Goal: Task Accomplishment & Management: Use online tool/utility

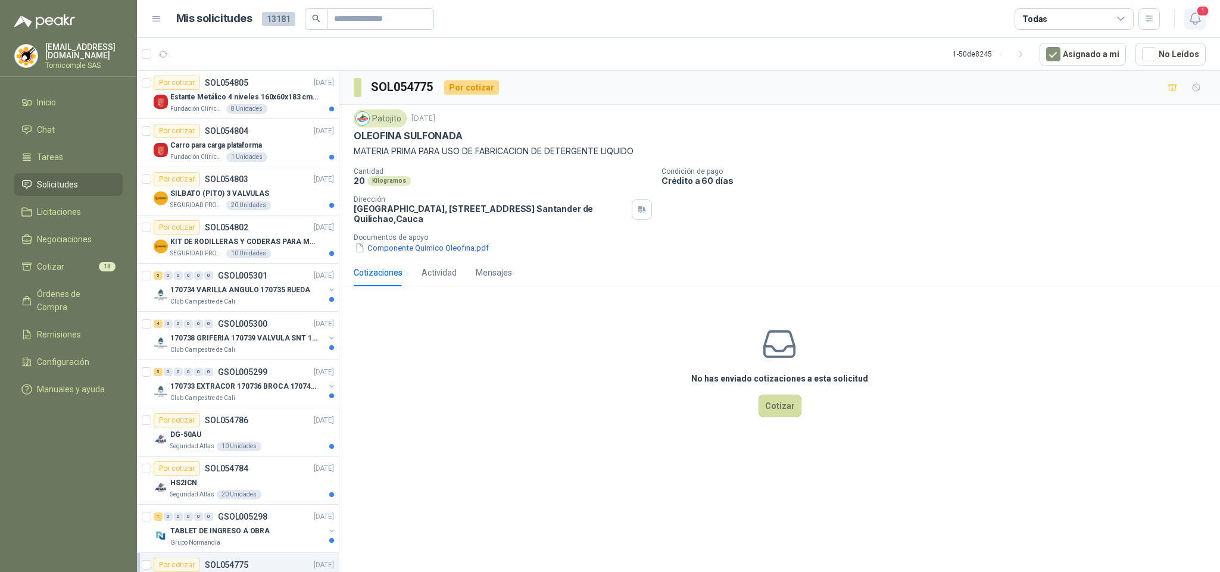
click at [1201, 18] on icon "button" at bounding box center [1195, 18] width 15 height 15
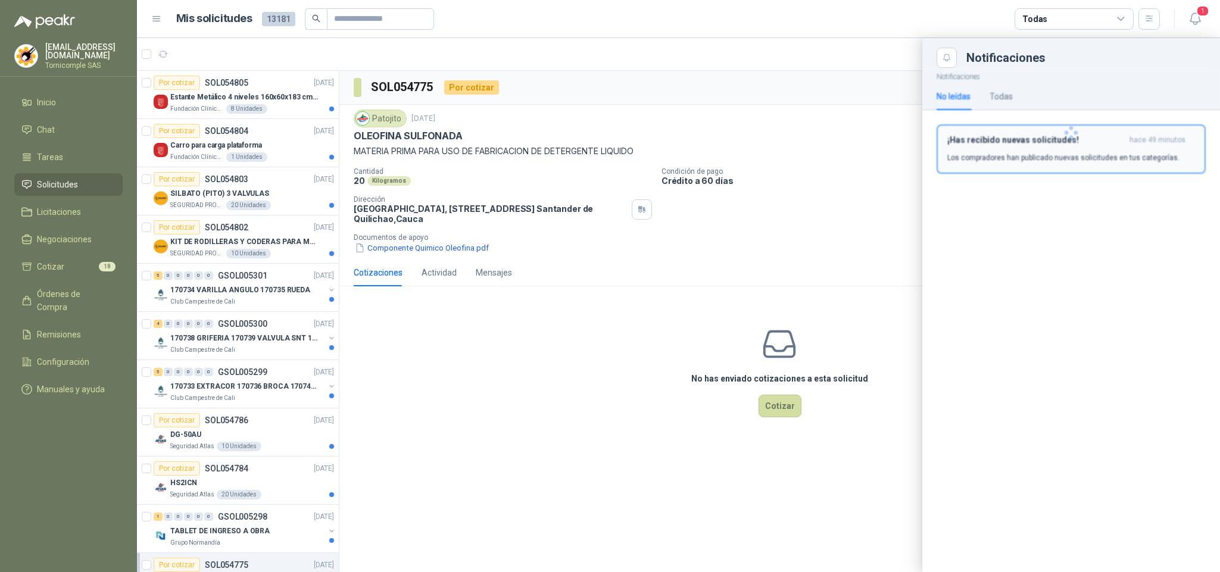
click at [1116, 143] on h3 "¡Has recibido nuevas solicitudes!" at bounding box center [1035, 140] width 177 height 10
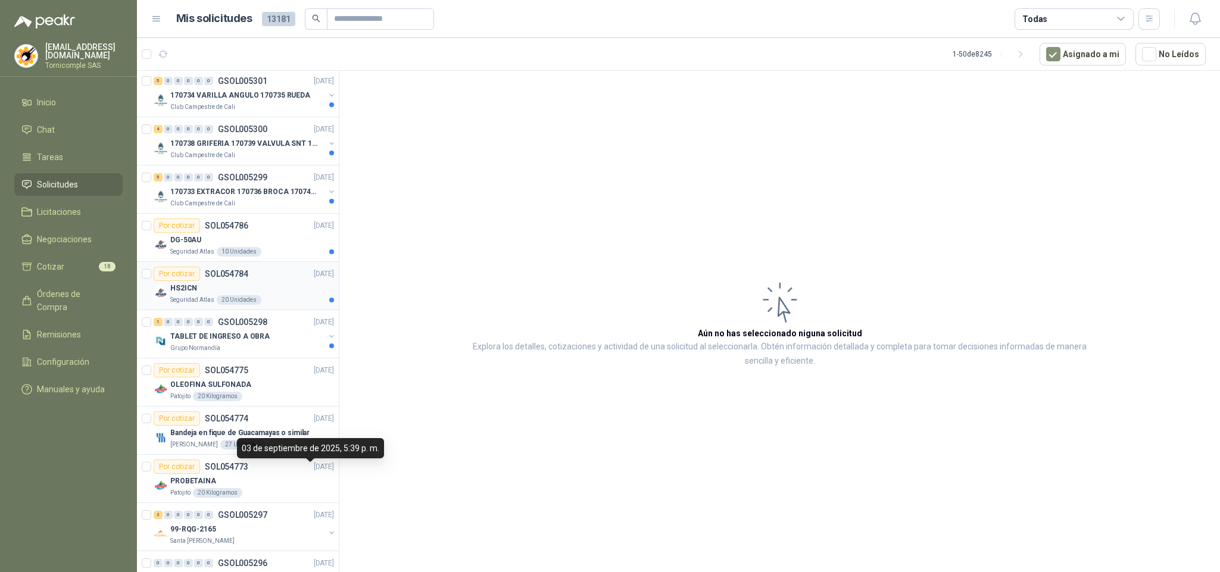
scroll to position [268, 0]
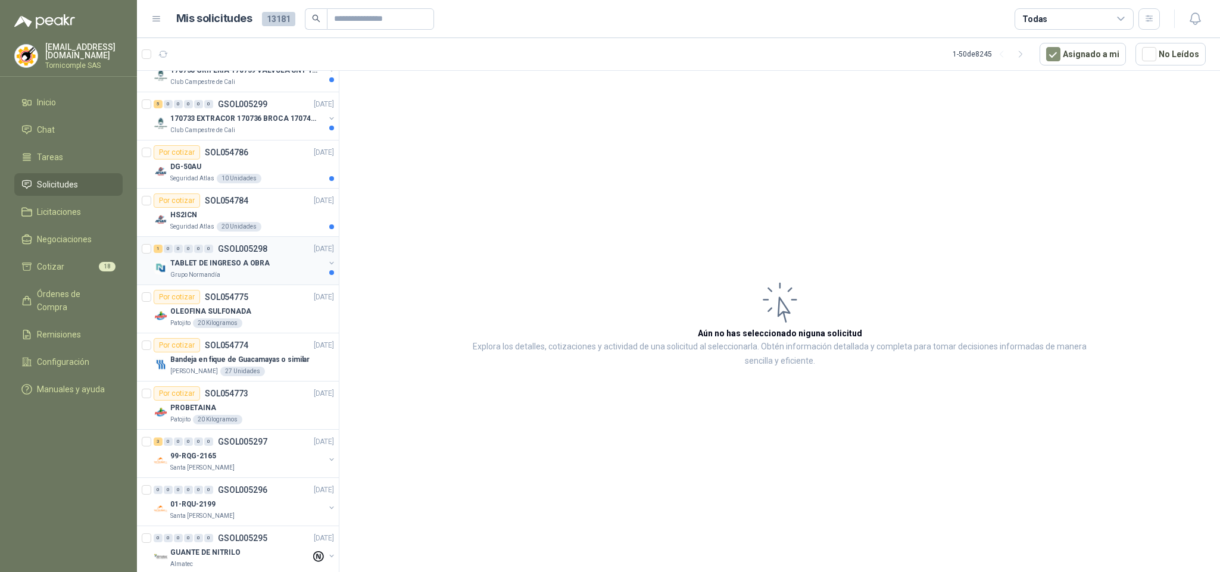
click at [290, 256] on div "1 0 0 0 0 0 GSOL005298 [DATE]" at bounding box center [245, 249] width 183 height 14
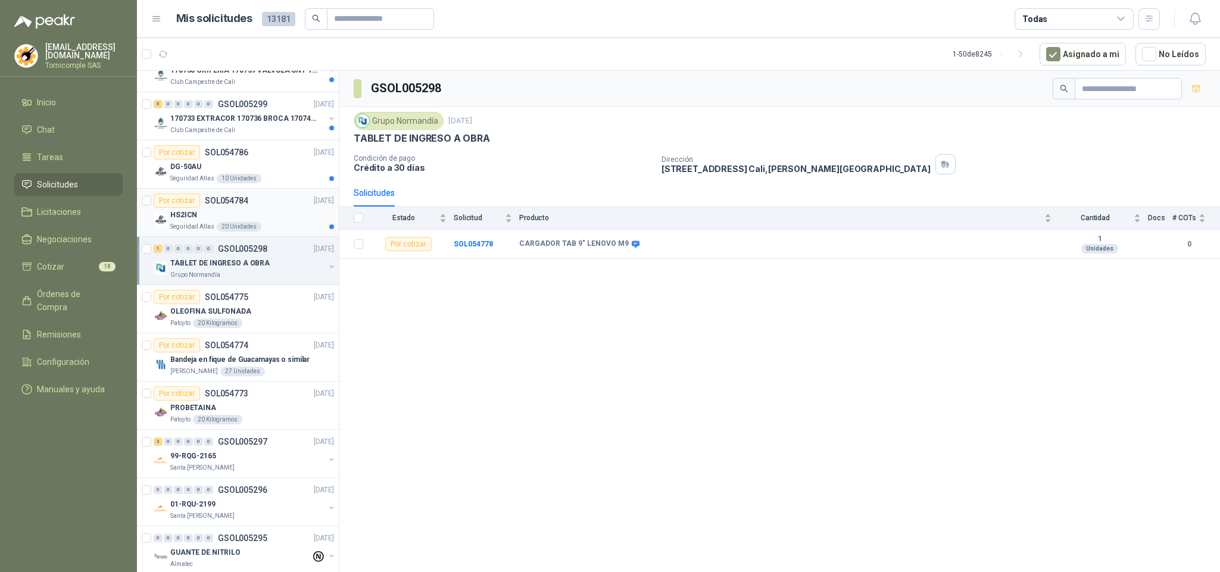
click at [292, 222] on div "HS2ICN" at bounding box center [252, 215] width 164 height 14
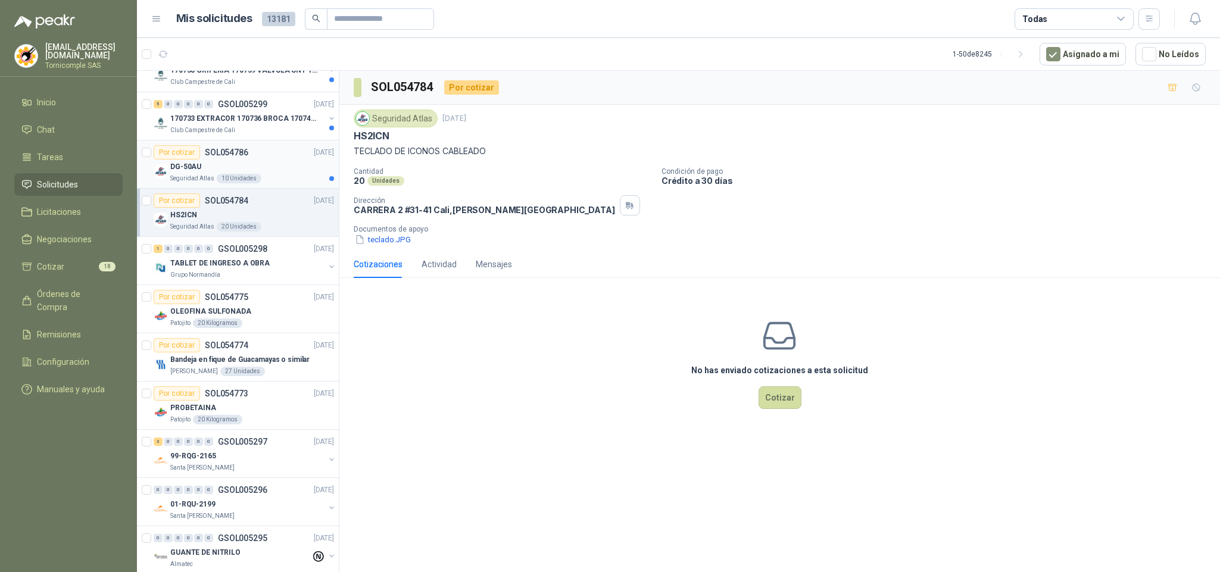
click at [267, 156] on div "Por cotizar SOL054786 [DATE]" at bounding box center [244, 152] width 180 height 14
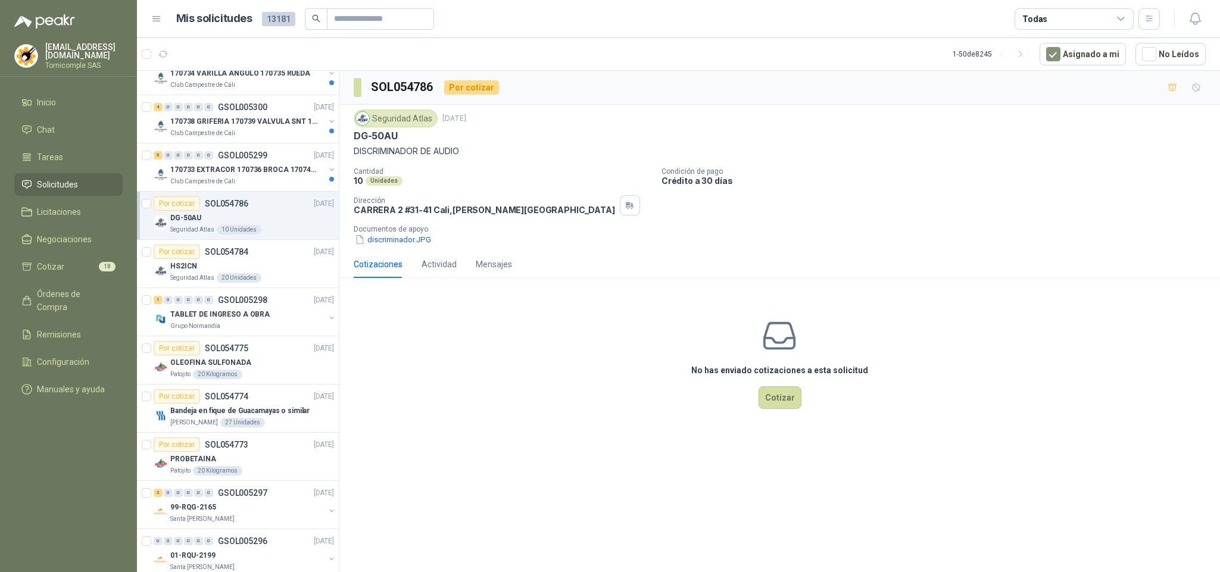
scroll to position [179, 0]
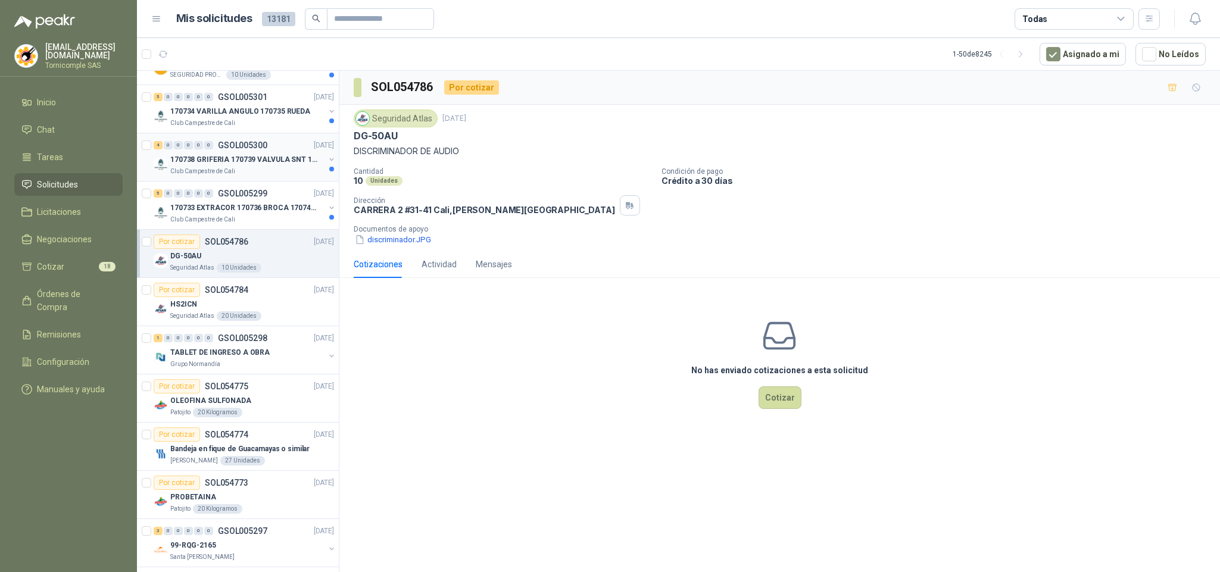
click at [277, 182] on div "4 0 0 0 0 0 GSOL005300 [DATE] 170738 GRIFERIA 170739 VALVULA SNT 170742 VALVULA…" at bounding box center [238, 157] width 202 height 48
click at [277, 188] on div "5 0 0 0 0 0 GSOL005299 [DATE]" at bounding box center [245, 193] width 183 height 14
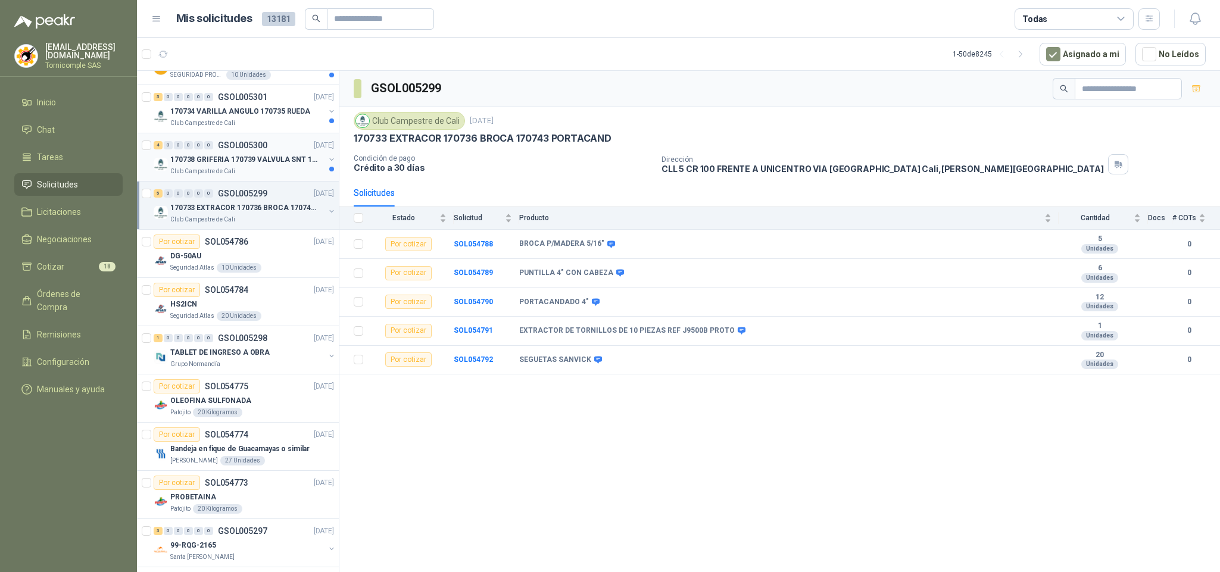
click at [254, 166] on p "170738 GRIFERIA 170739 VALVULA SNT 170742 VALVULA" at bounding box center [244, 159] width 148 height 11
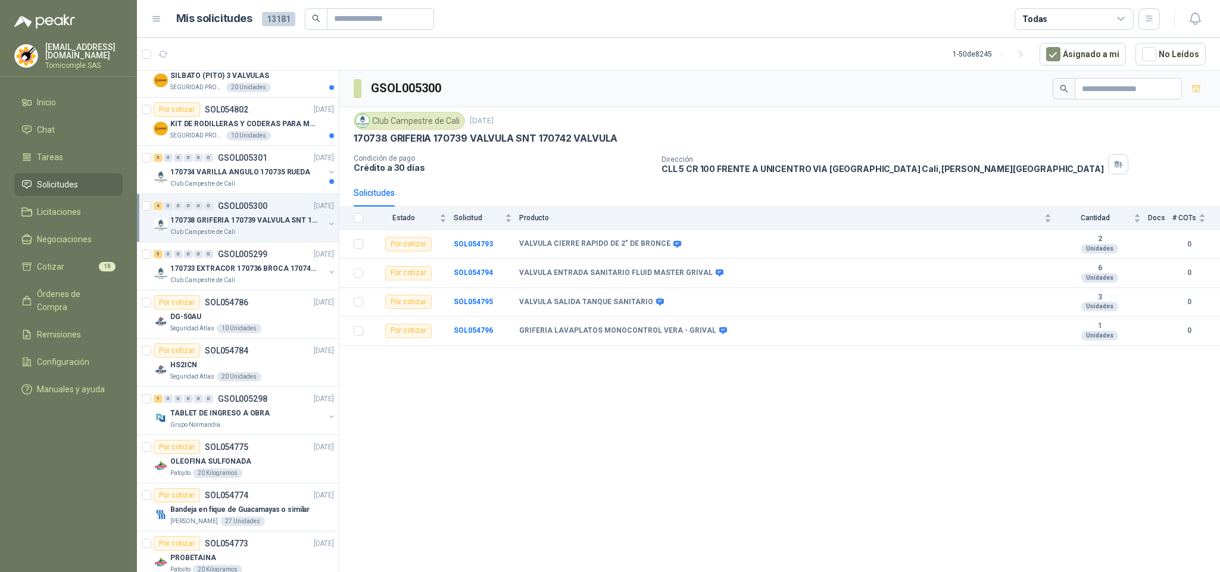
scroll to position [89, 0]
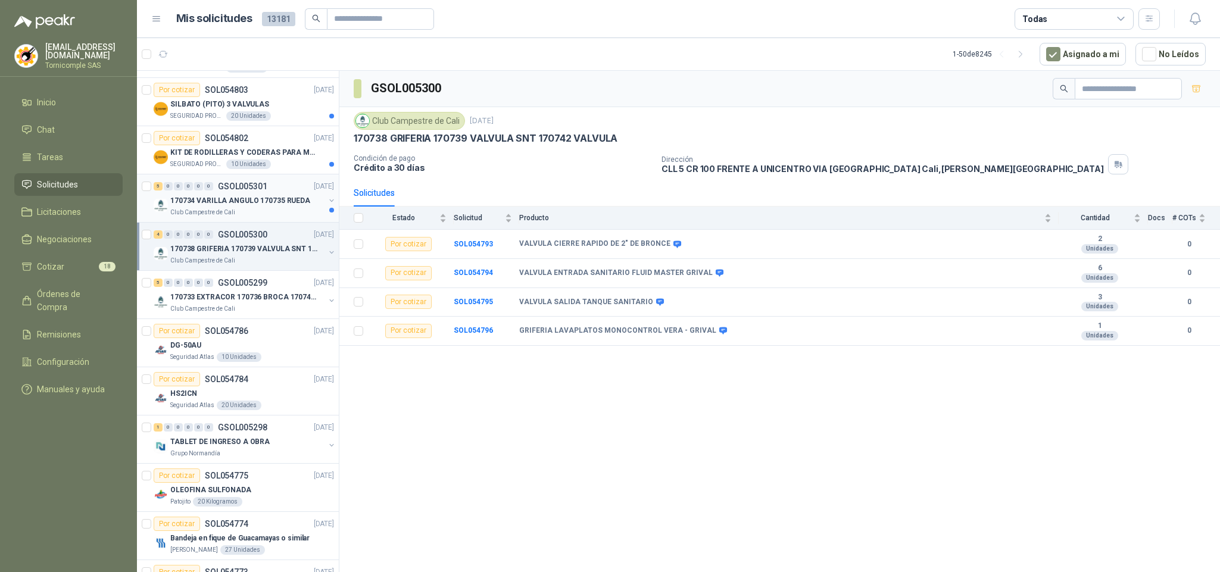
click at [252, 193] on div "5 0 0 0 0 0 GSOL005301 [DATE]" at bounding box center [245, 186] width 183 height 14
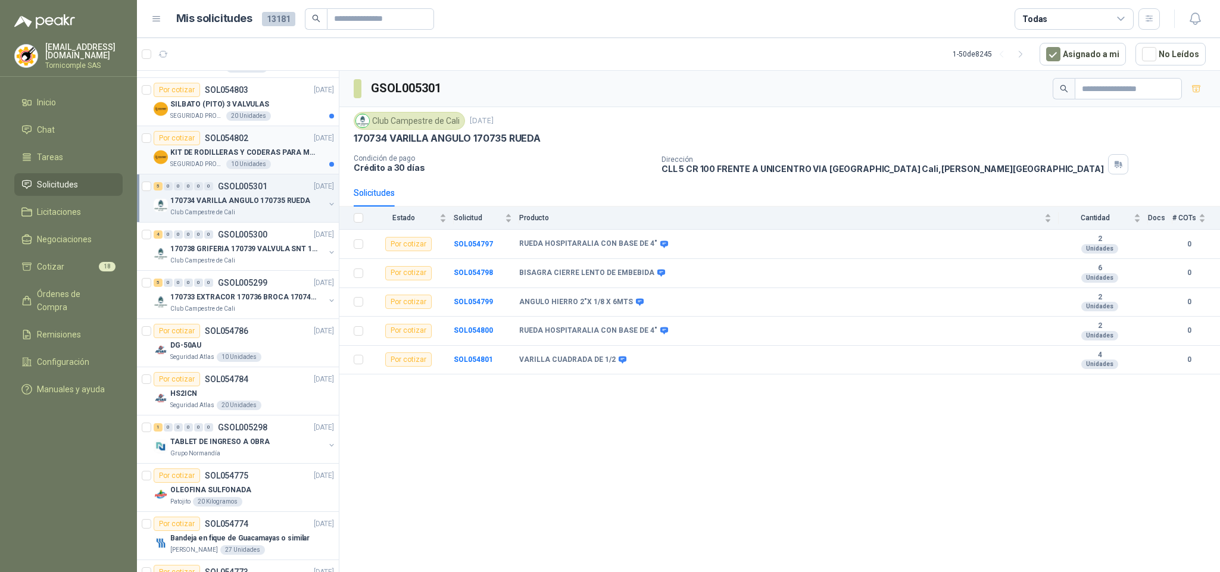
click at [270, 167] on div "SEGURIDAD PROVISER LTDA 10 Unidades" at bounding box center [252, 165] width 164 height 10
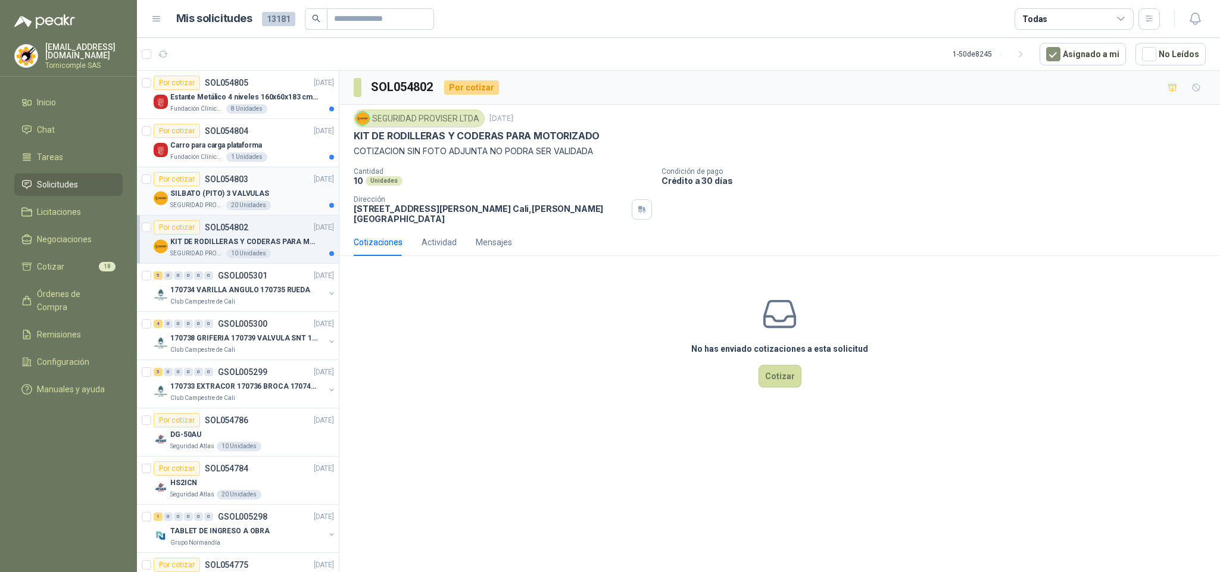
click at [275, 183] on div "Por cotizar SOL054803 [DATE]" at bounding box center [244, 179] width 180 height 14
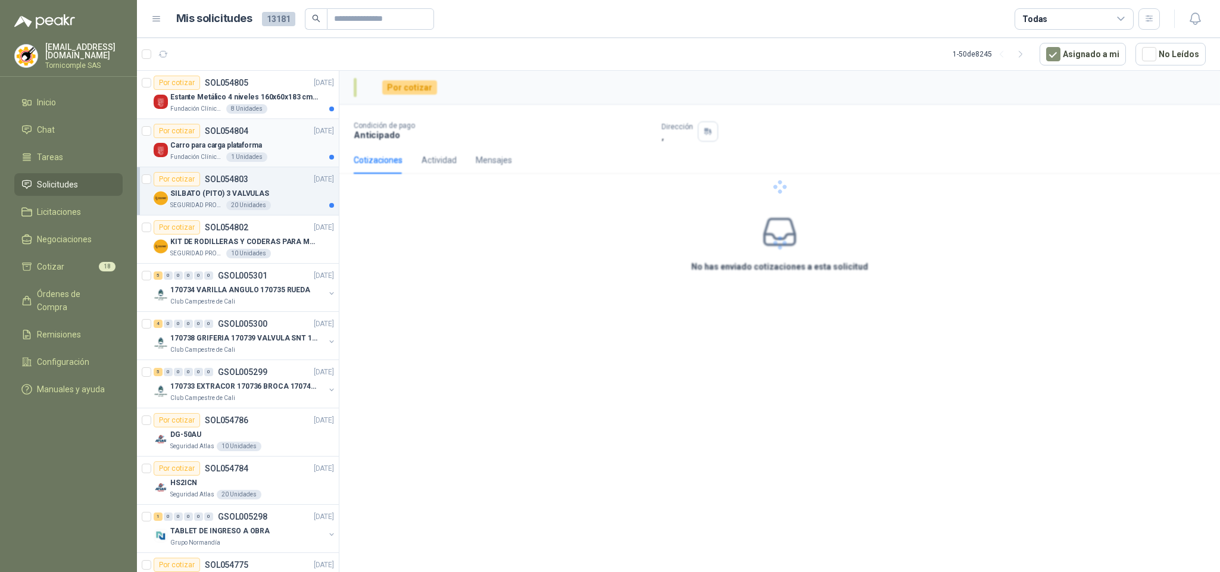
click at [281, 152] on div "Fundación Clínica Shaio 1 Unidades" at bounding box center [252, 157] width 164 height 10
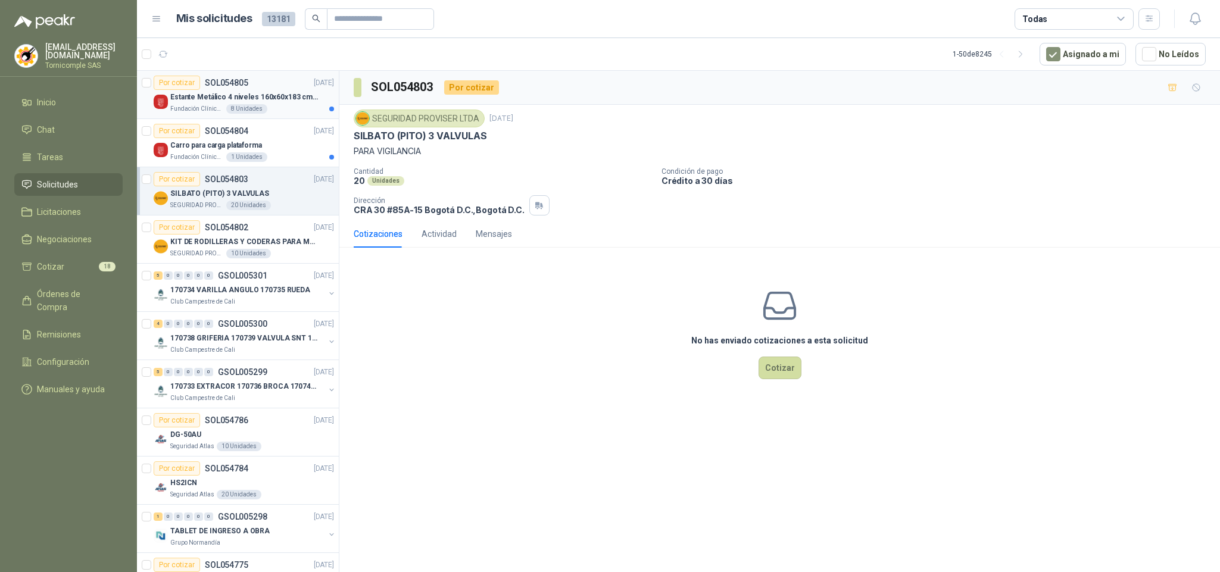
click at [283, 107] on div "Fundación Clínica Shaio 8 Unidades" at bounding box center [252, 109] width 164 height 10
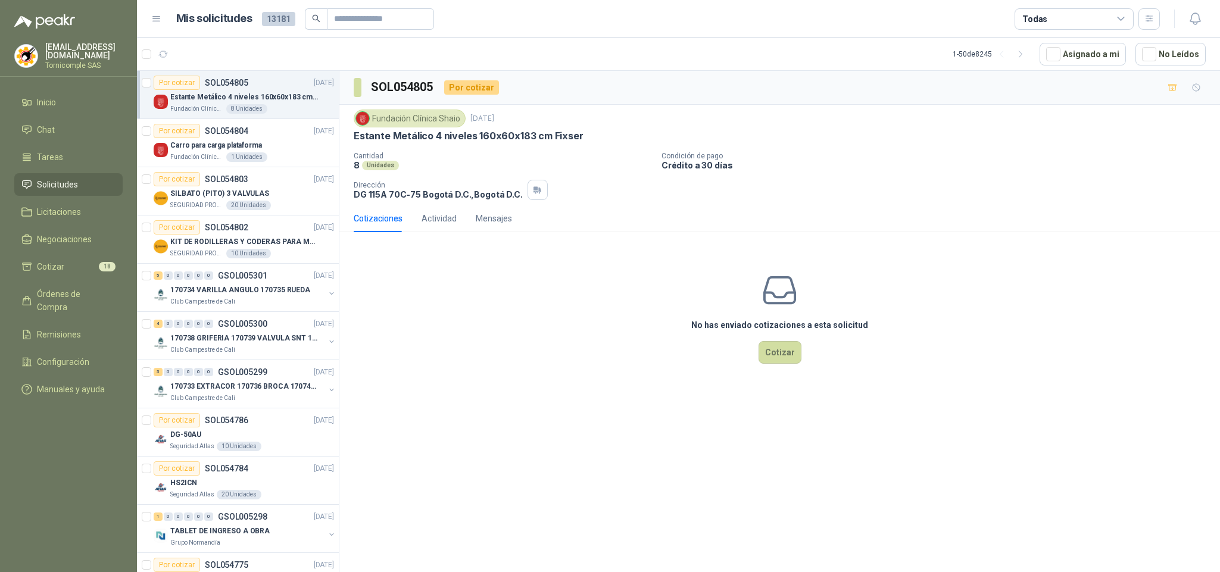
click at [61, 180] on span "Solicitudes" at bounding box center [57, 184] width 41 height 13
drag, startPoint x: 61, startPoint y: 180, endPoint x: 63, endPoint y: 100, distance: 80.4
click at [61, 179] on span "Solicitudes" at bounding box center [57, 184] width 41 height 13
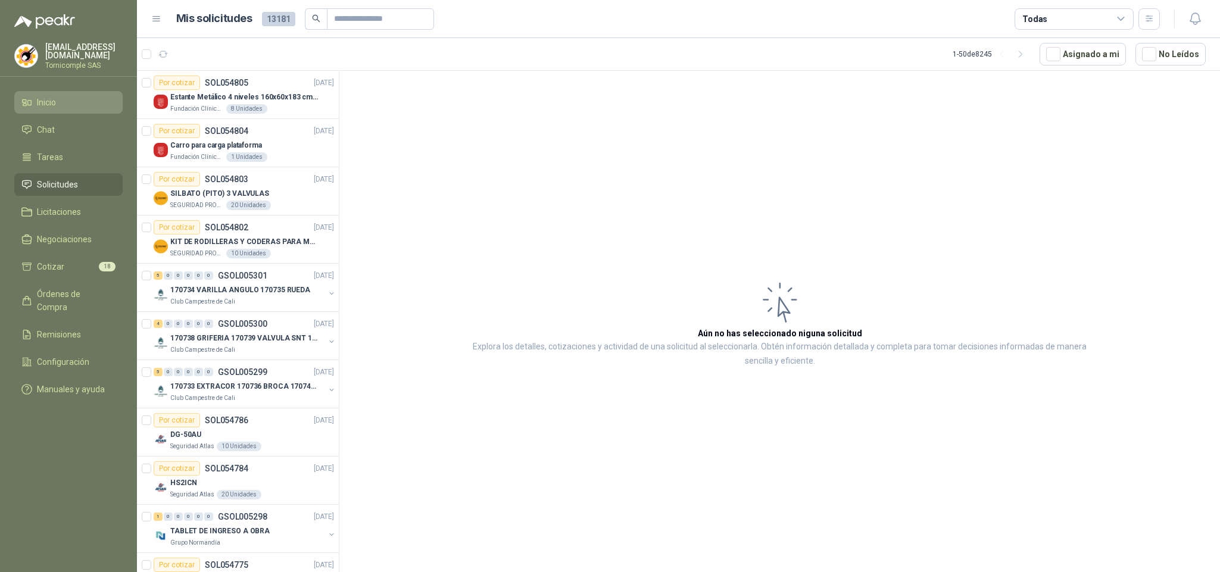
click at [63, 100] on li "Inicio" at bounding box center [68, 102] width 94 height 13
click at [89, 179] on li "Solicitudes" at bounding box center [68, 184] width 94 height 13
click at [338, 232] on div "Por cotizar SOL054805 [DATE] Estante Metálico 4 niveles 160x60x183 cm Fixser Fu…" at bounding box center [238, 323] width 202 height 505
click at [327, 263] on article "Por cotizar SOL054802 [DATE] KIT DE RODILLERAS Y CODERAS PARA MOTORIZADO SEGURI…" at bounding box center [238, 240] width 202 height 48
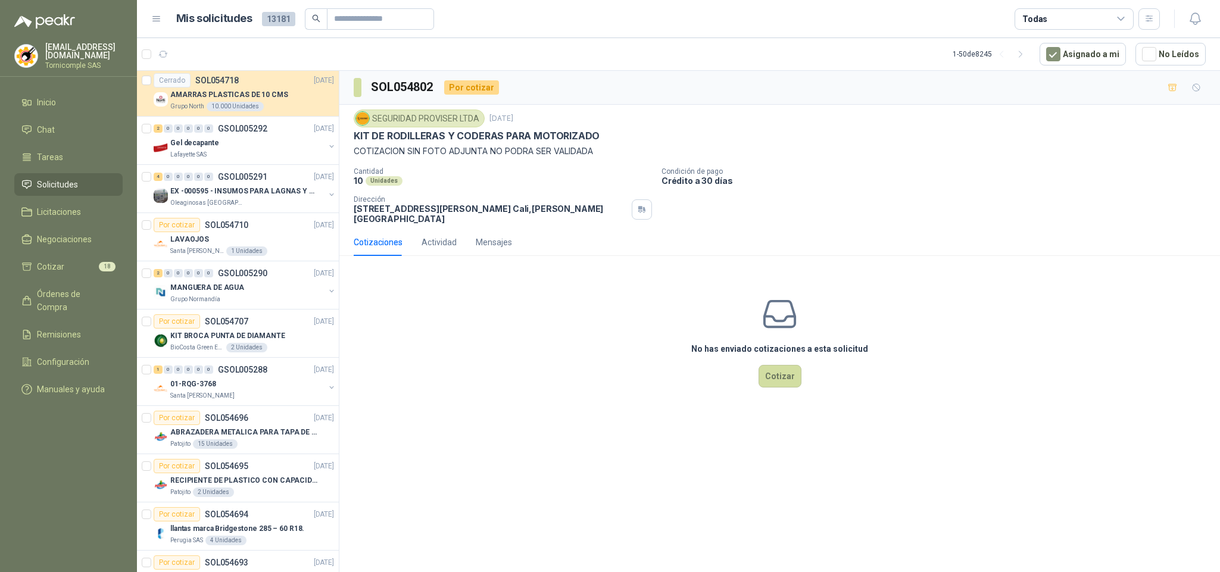
scroll to position [435, 0]
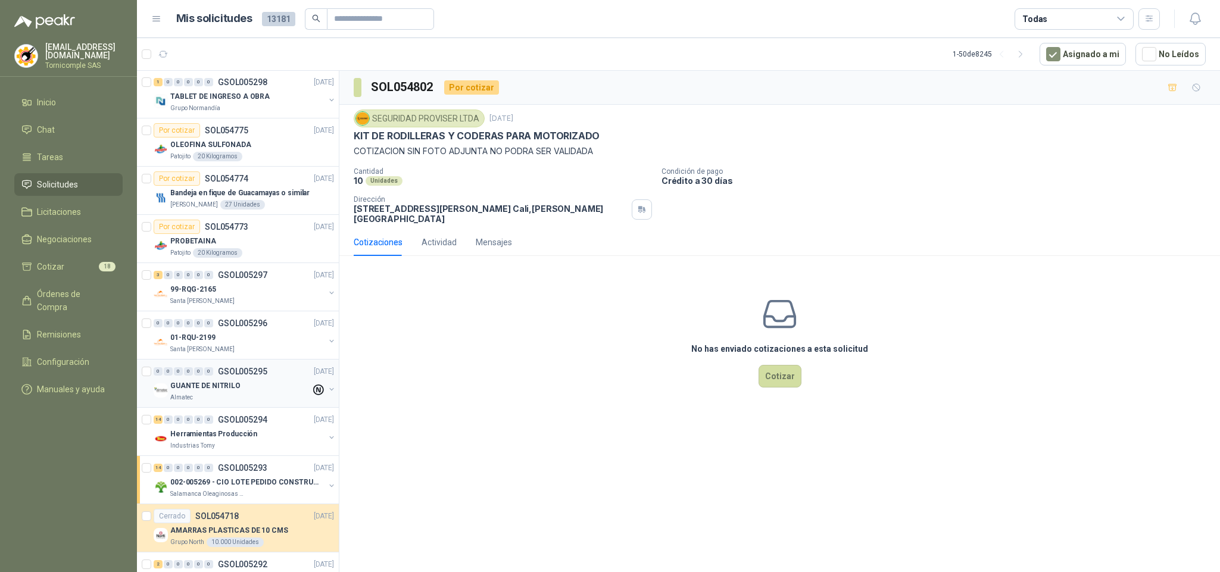
click at [313, 389] on icon at bounding box center [318, 390] width 11 height 11
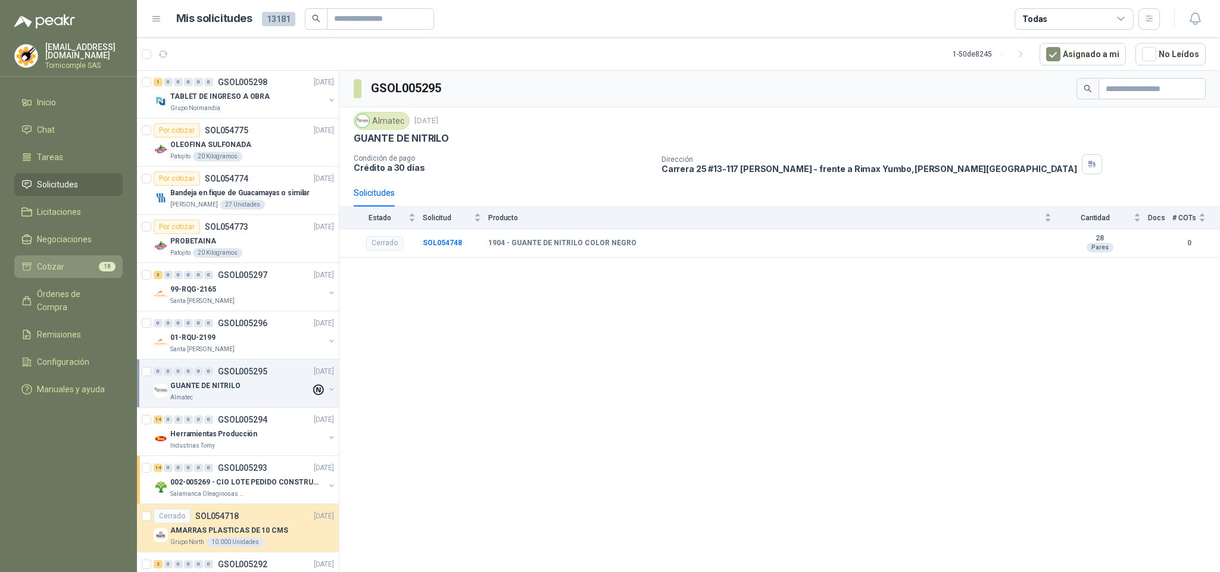
click at [118, 271] on link "Cotizar 18" at bounding box center [68, 266] width 108 height 23
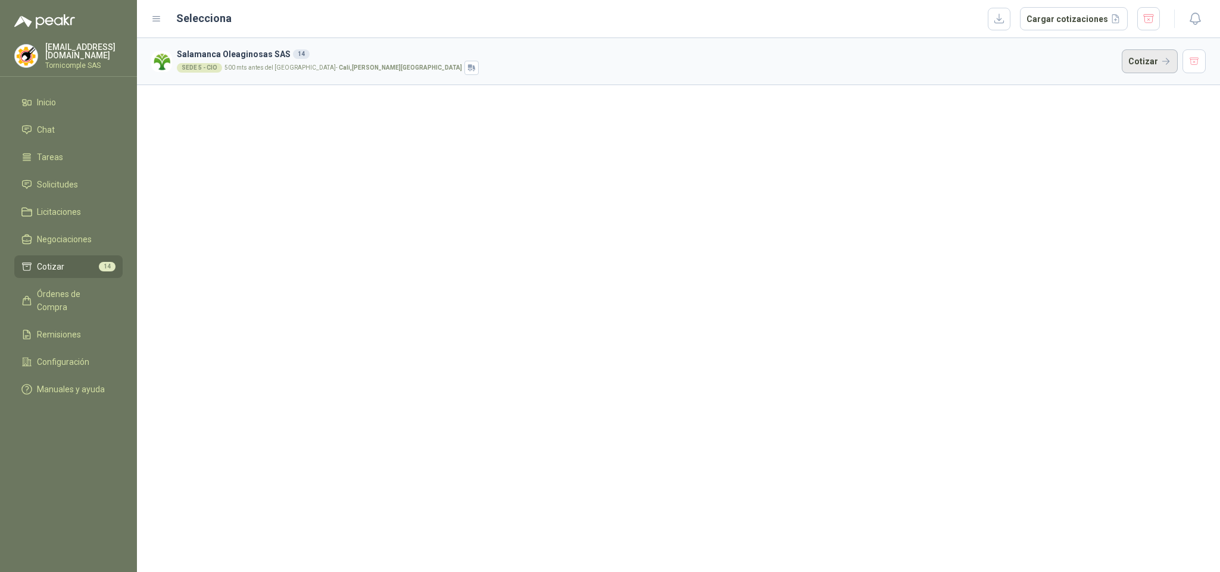
click at [1138, 54] on button "Cotizar" at bounding box center [1150, 61] width 56 height 24
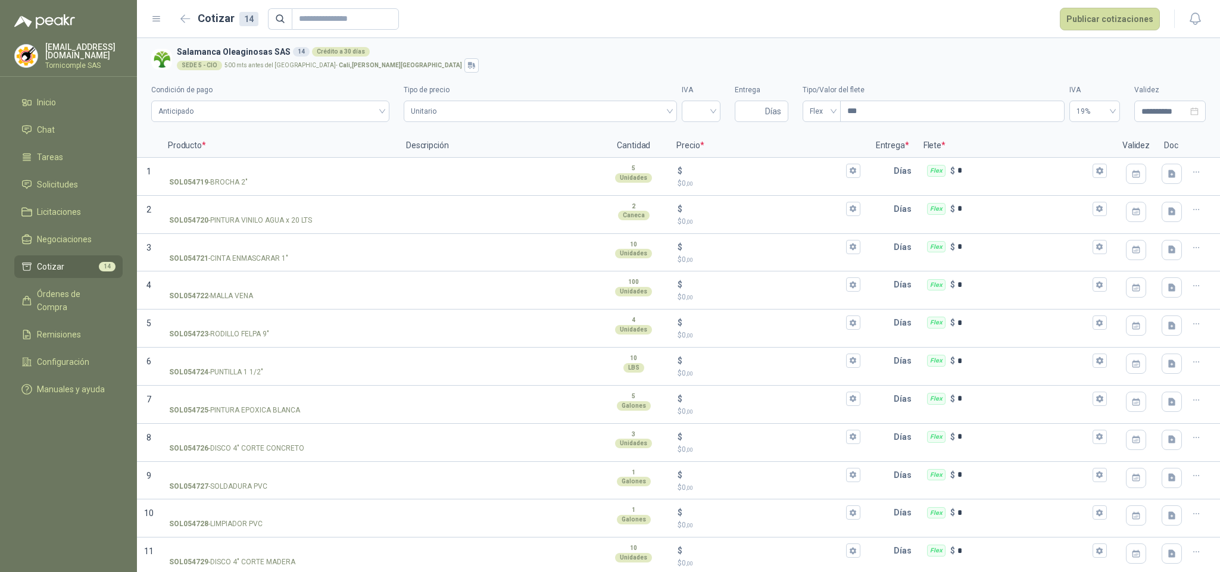
click at [40, 266] on span "Cotizar" at bounding box center [50, 266] width 27 height 13
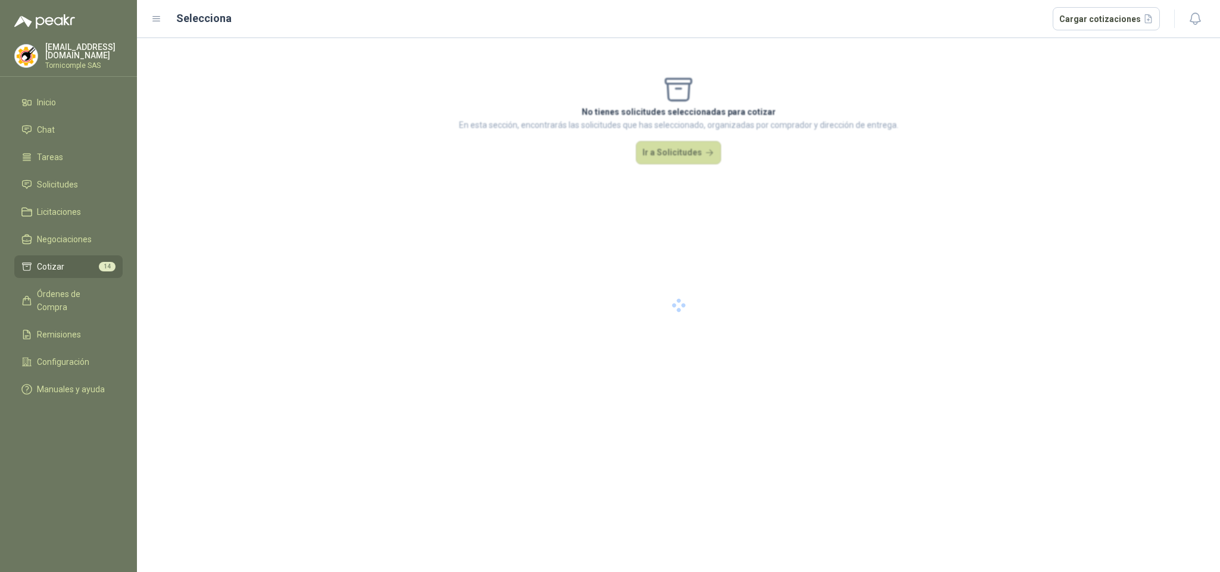
drag, startPoint x: 40, startPoint y: 266, endPoint x: 345, endPoint y: 13, distance: 396.2
click at [84, 240] on ul "Inicio Chat Tareas Solicitudes Licitaciones Negociaciones Cotizar 14 Órdenes de…" at bounding box center [68, 248] width 137 height 314
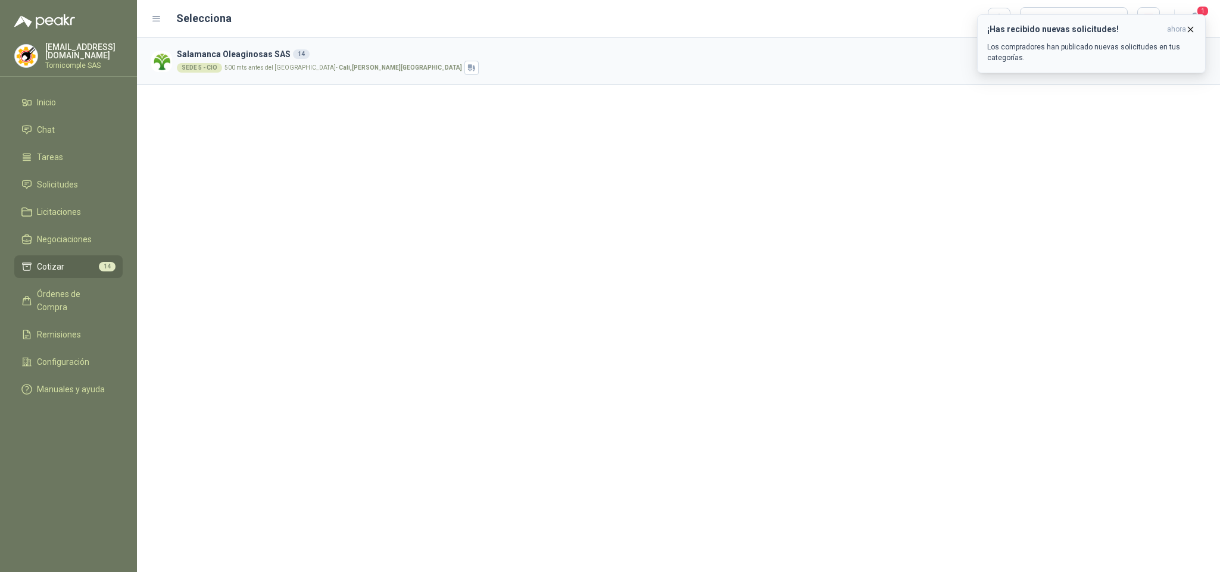
click at [1113, 52] on p "Los compradores han publicado nuevas solicitudes en tus categorías." at bounding box center [1091, 52] width 208 height 21
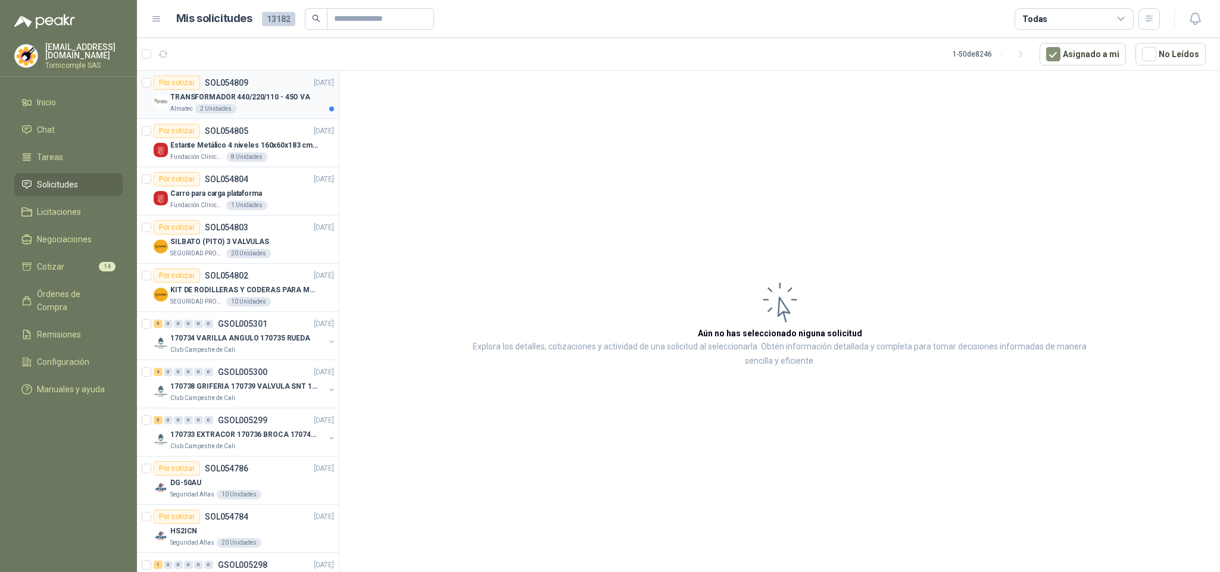
click at [288, 91] on div "TRANSFORMADOR 440/220/110 - 45O VA" at bounding box center [252, 97] width 164 height 14
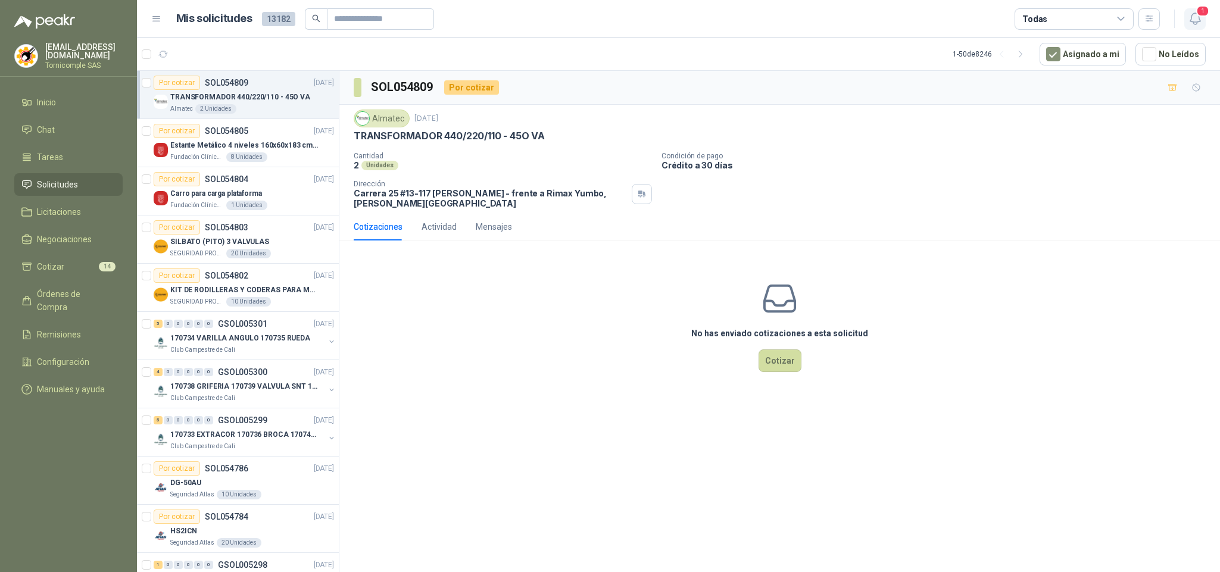
click at [1204, 15] on span "1" at bounding box center [1202, 10] width 13 height 11
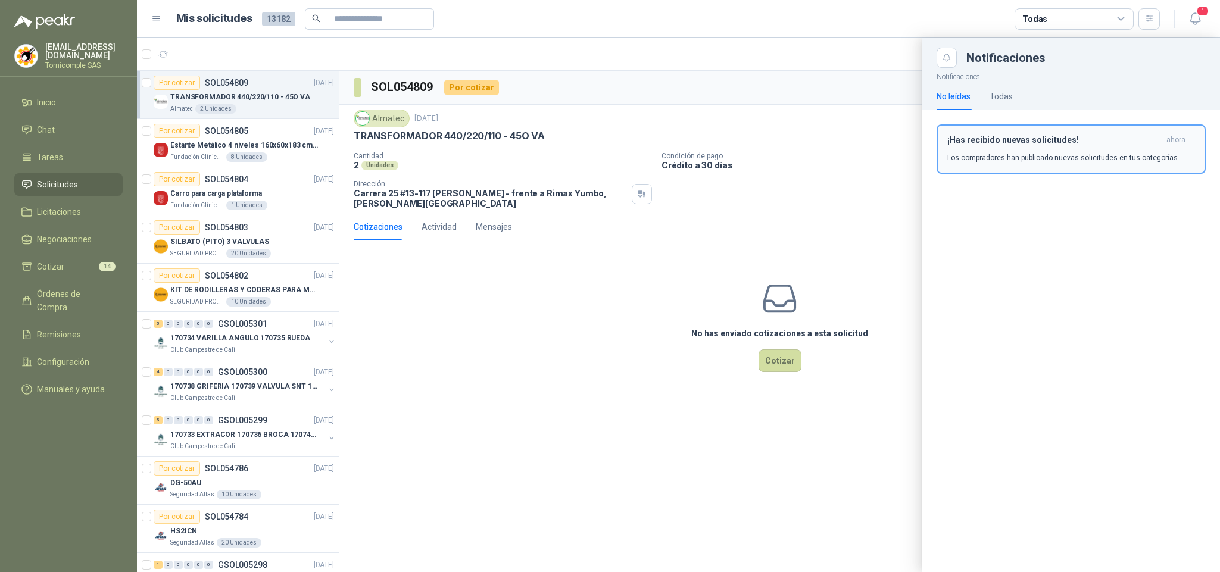
click at [1127, 161] on p "Los compradores han publicado nuevas solicitudes en tus categorías." at bounding box center [1063, 157] width 232 height 11
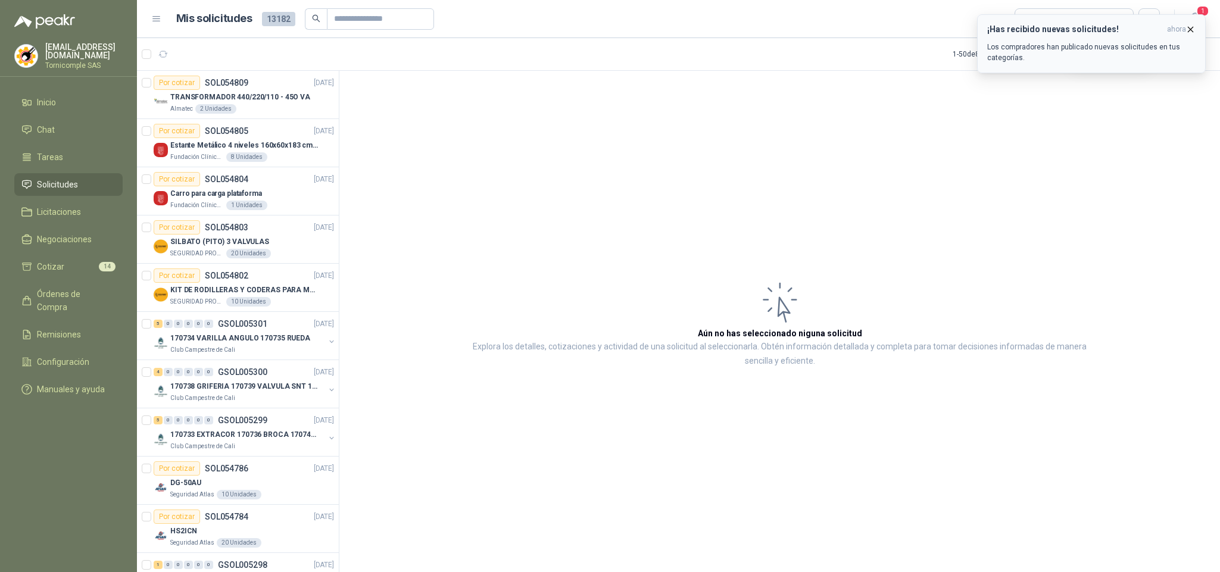
click at [1184, 26] on span "ahora" at bounding box center [1176, 29] width 19 height 10
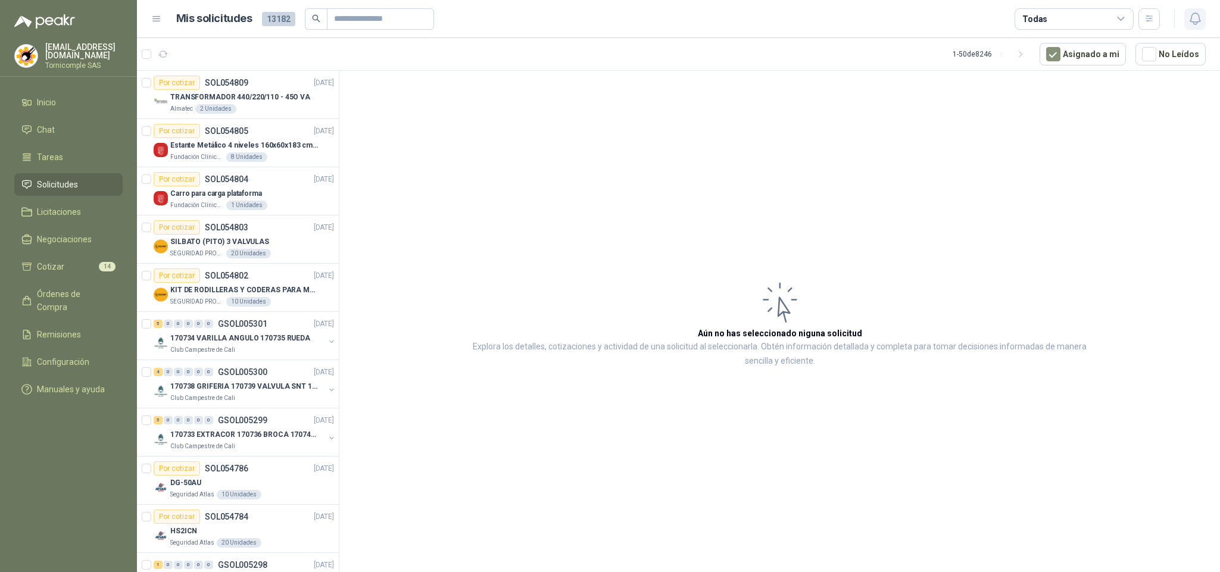
click at [1191, 23] on icon "button" at bounding box center [1195, 18] width 15 height 15
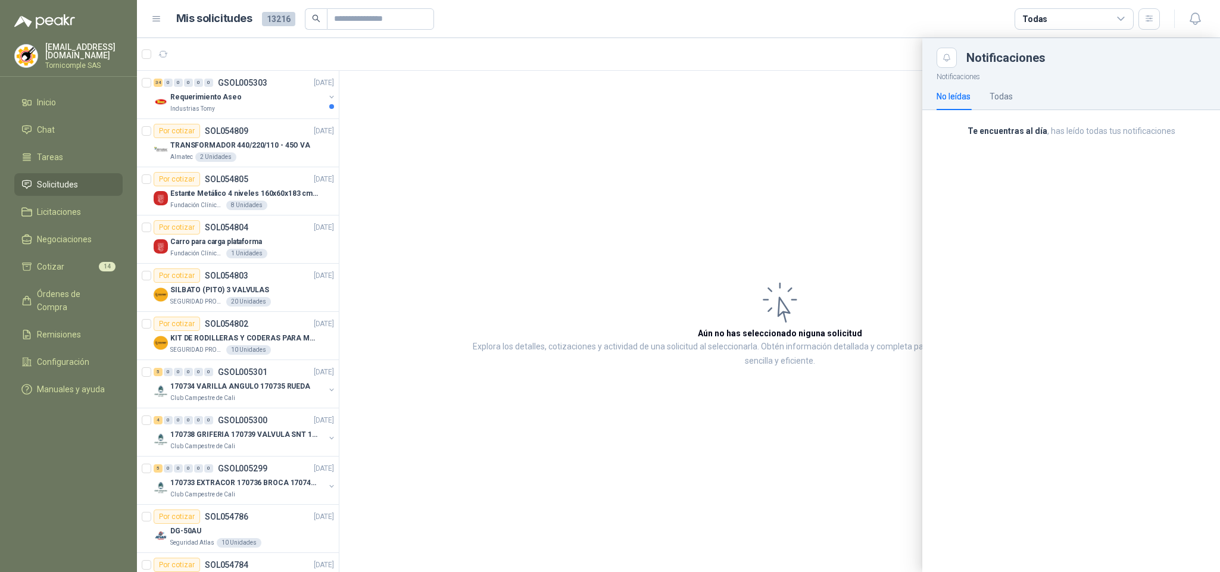
click at [282, 106] on div at bounding box center [678, 305] width 1083 height 534
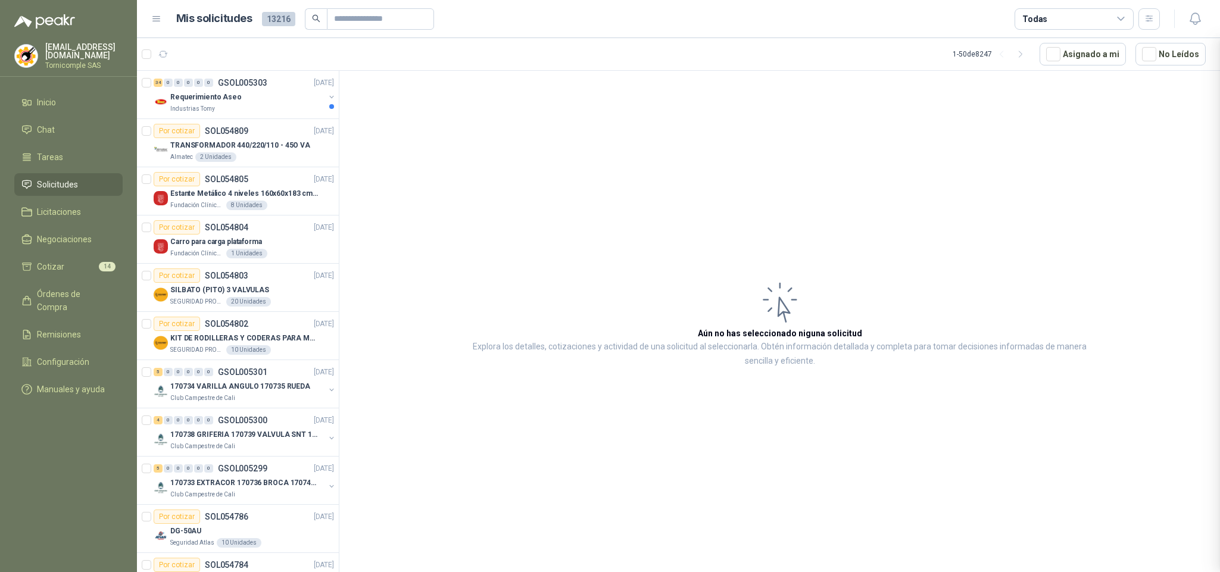
click at [282, 106] on div at bounding box center [678, 305] width 1083 height 534
click at [282, 106] on div "Industrias Tomy" at bounding box center [247, 109] width 154 height 10
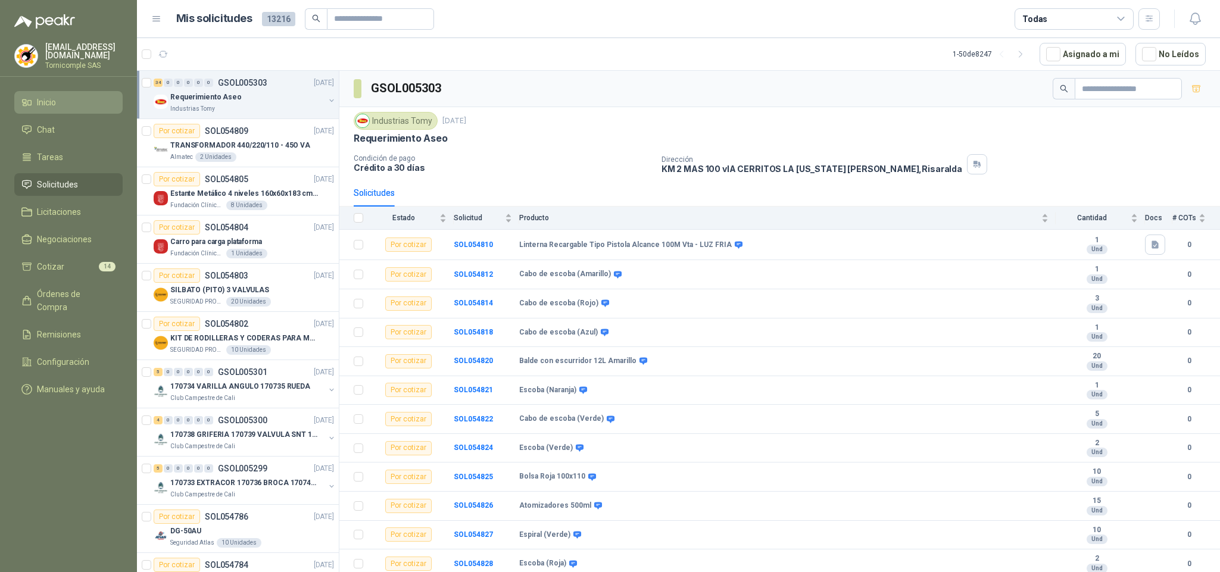
click at [75, 91] on link "Inicio" at bounding box center [68, 102] width 108 height 23
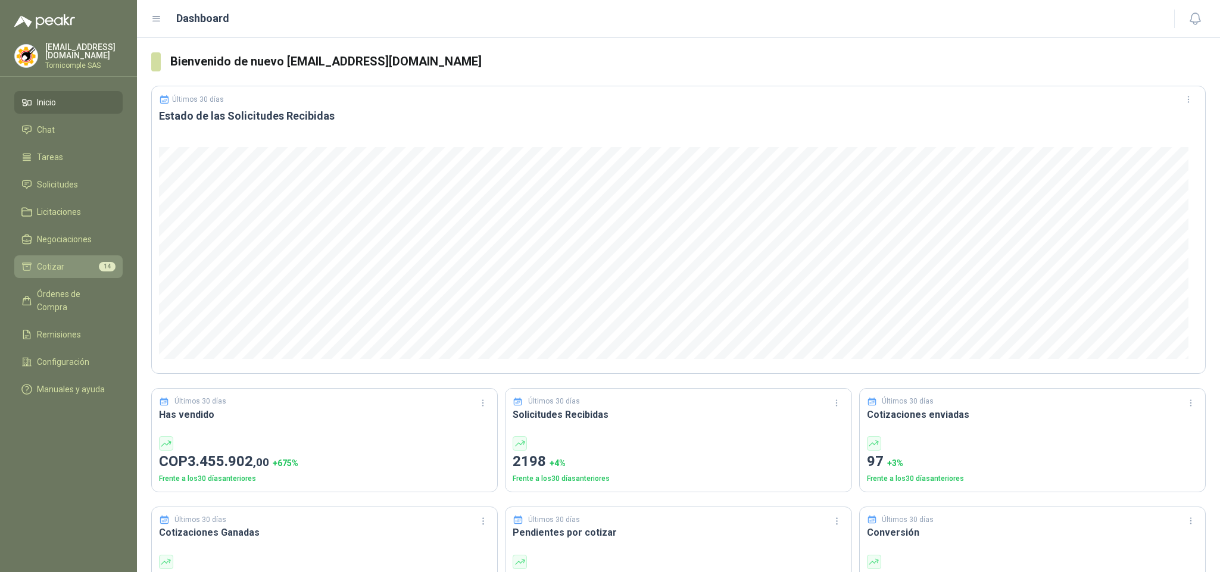
click at [58, 275] on link "Cotizar 14" at bounding box center [68, 266] width 108 height 23
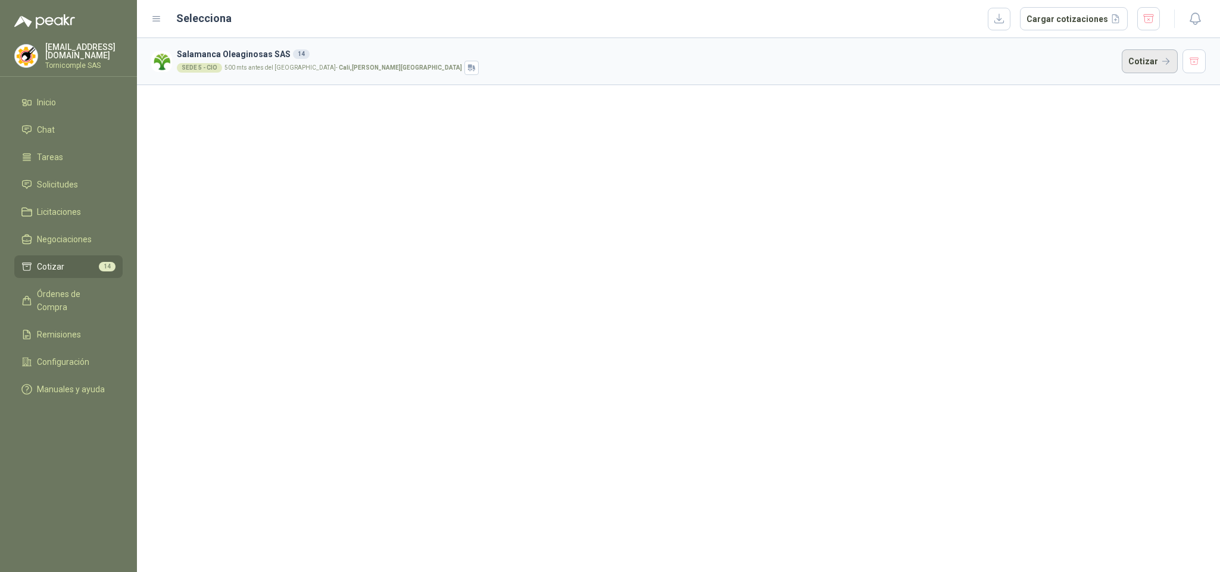
click at [1173, 56] on button "Cotizar" at bounding box center [1150, 61] width 56 height 24
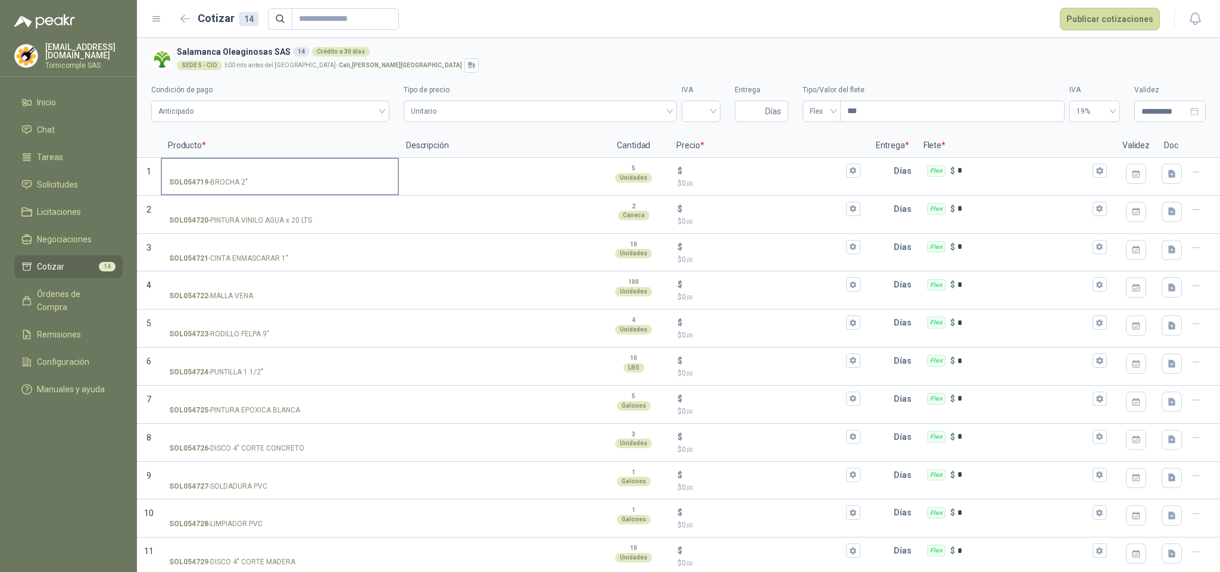
click at [302, 175] on label "SOL054719 - BROCHA 2"" at bounding box center [280, 176] width 236 height 34
click at [302, 175] on input "SOL054719 - BROCHA 2"" at bounding box center [279, 171] width 221 height 9
click at [229, 175] on label "SOL054719 - BROCHA 2"" at bounding box center [280, 176] width 236 height 34
click at [229, 175] on input "SOL054719 - BROCHA 2"" at bounding box center [279, 171] width 221 height 9
drag, startPoint x: 249, startPoint y: 182, endPoint x: 256, endPoint y: 182, distance: 7.1
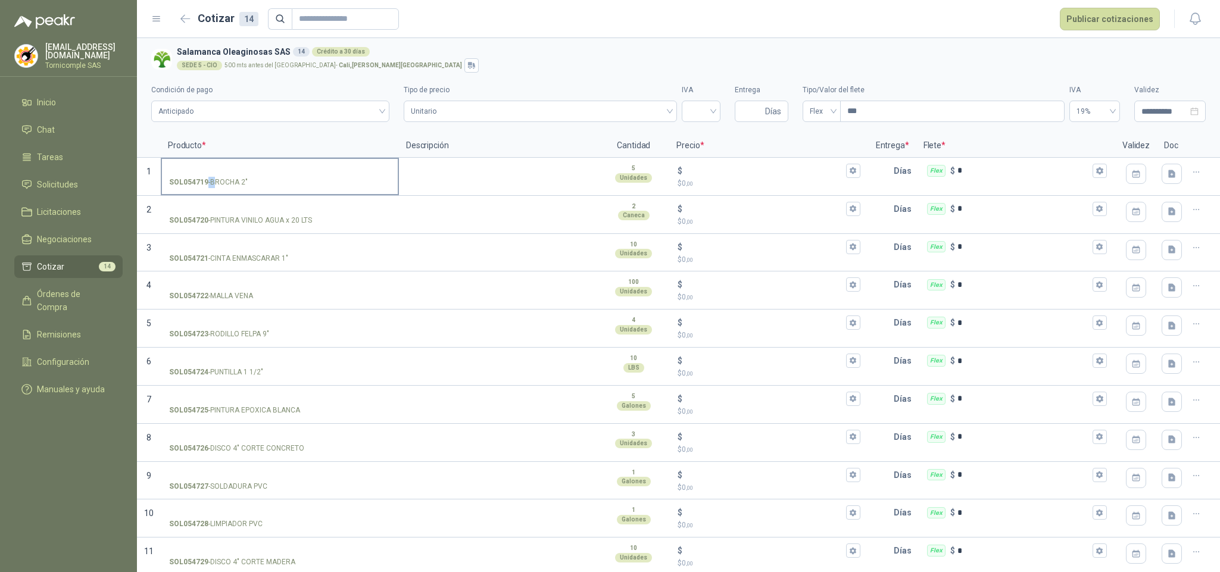
click at [256, 182] on div "SOL054719 - BROCHA 2"" at bounding box center [279, 182] width 221 height 11
click at [213, 188] on p "SOL054719 - BROCHA 2"" at bounding box center [208, 182] width 79 height 11
click at [213, 176] on input "SOL054719 - BROCHA 2"" at bounding box center [279, 171] width 221 height 9
click at [210, 181] on p "SOL054719 - BROCHA 2"" at bounding box center [208, 182] width 79 height 11
click at [210, 176] on input "SOL054719 - BROCHA 2"" at bounding box center [279, 171] width 221 height 9
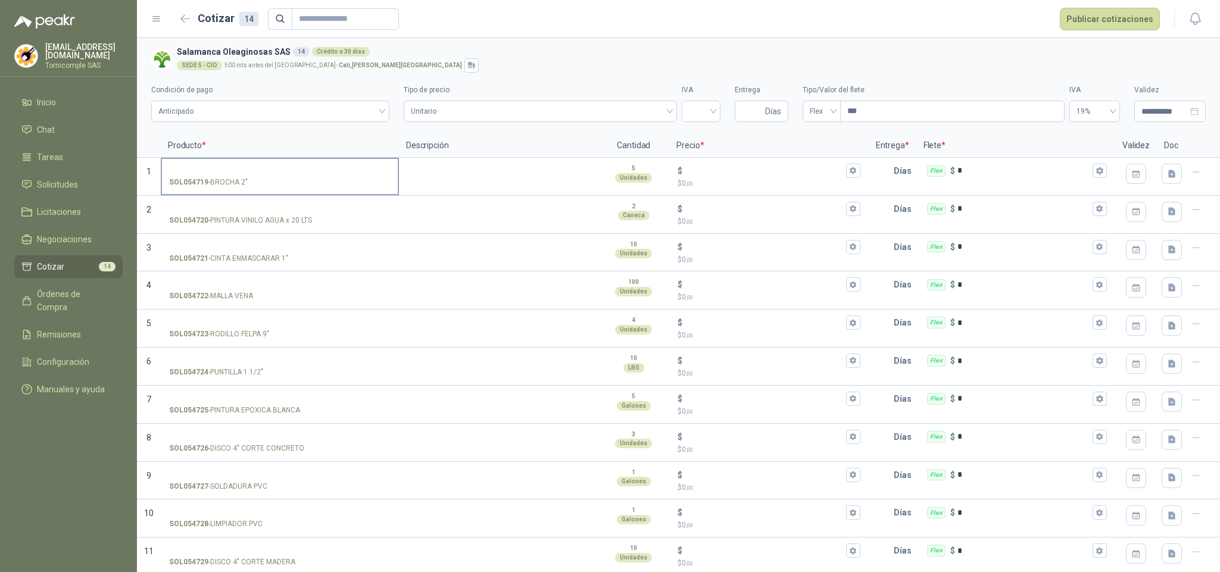
drag, startPoint x: 205, startPoint y: 182, endPoint x: 266, endPoint y: 180, distance: 60.8
click at [266, 180] on div "SOL054719 - BROCHA 2"" at bounding box center [279, 182] width 221 height 11
click at [266, 176] on input "SOL054719 - BROCHA 2"" at bounding box center [279, 171] width 221 height 9
